Goal: Find specific page/section: Find specific page/section

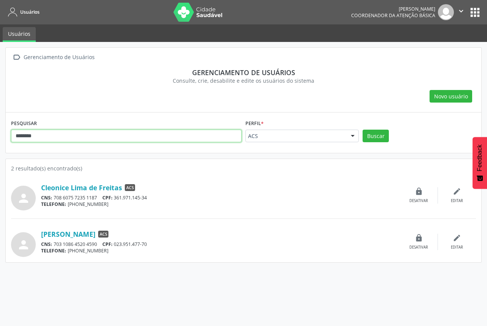
drag, startPoint x: 133, startPoint y: 139, endPoint x: 11, endPoint y: 135, distance: 121.5
click at [11, 135] on input "********" at bounding box center [126, 135] width 231 height 13
click at [363, 129] on button "Buscar" at bounding box center [376, 135] width 26 height 13
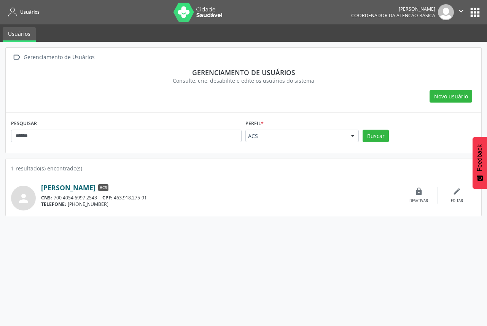
click at [96, 190] on link "[PERSON_NAME]" at bounding box center [68, 187] width 54 height 8
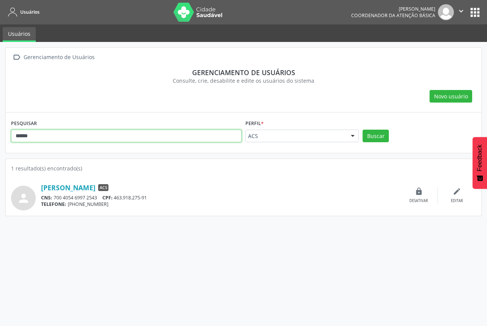
click at [161, 140] on input "******" at bounding box center [126, 135] width 231 height 13
drag, startPoint x: 161, startPoint y: 140, endPoint x: 0, endPoint y: 128, distance: 161.9
click at [0, 128] on div " Gerenciamento de Usuários Gerenciamento de usuários Consulte, crie, desabilit…" at bounding box center [243, 184] width 487 height 284
click at [363, 129] on button "Buscar" at bounding box center [376, 135] width 26 height 13
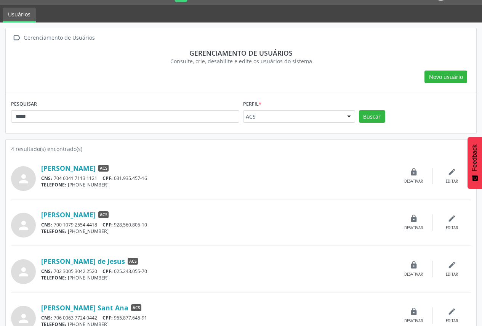
scroll to position [35, 0]
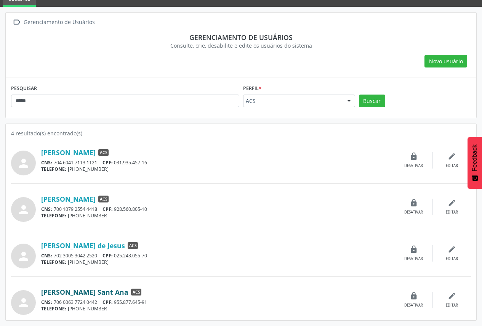
click at [105, 293] on link "[PERSON_NAME] Sant Ana" at bounding box center [84, 292] width 87 height 8
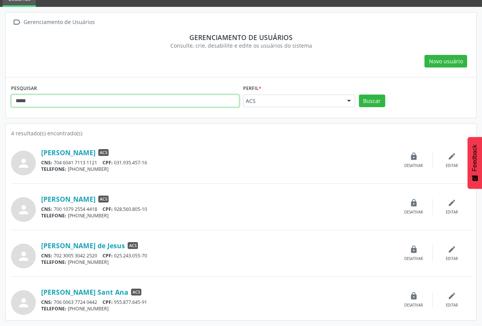
drag, startPoint x: 71, startPoint y: 104, endPoint x: 3, endPoint y: 98, distance: 67.6
click at [1, 102] on div " Gerenciamento de Usuários Gerenciamento de usuários Consulte, crie, desabilit…" at bounding box center [241, 166] width 482 height 319
type input "*******"
click at [359, 94] on button "Buscar" at bounding box center [372, 100] width 26 height 13
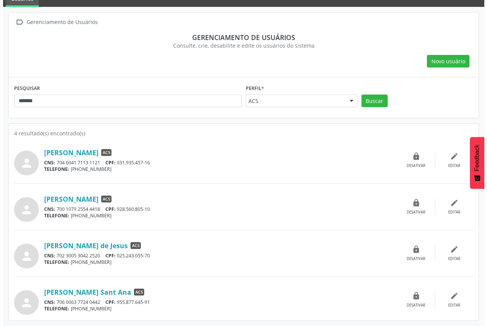
scroll to position [0, 0]
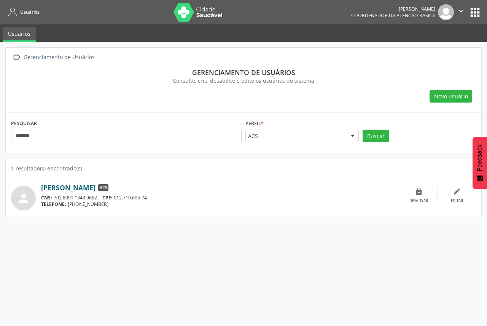
click at [82, 186] on link "[PERSON_NAME]" at bounding box center [68, 187] width 54 height 8
